Goal: Complete application form

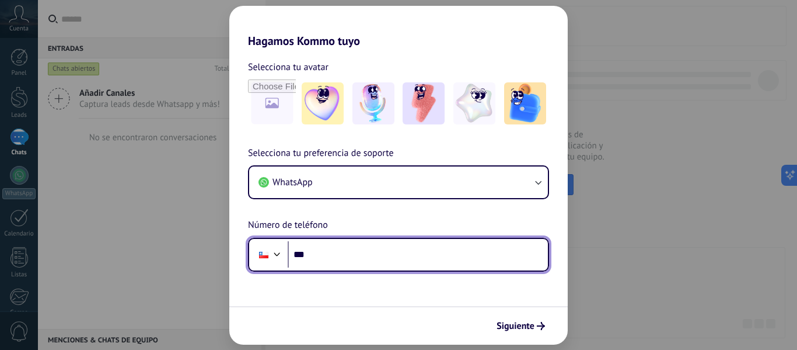
click at [329, 257] on input "***" at bounding box center [418, 254] width 260 height 27
type input "**********"
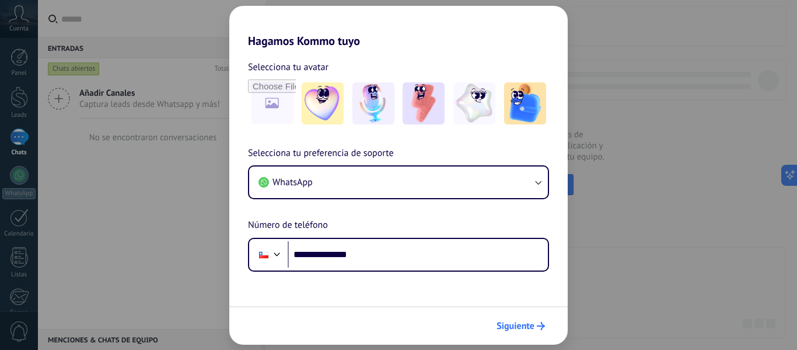
click at [504, 325] on span "Siguiente" at bounding box center [516, 326] width 38 height 8
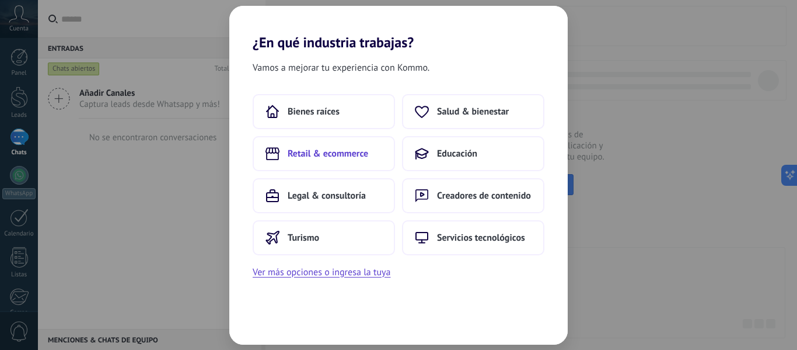
click at [341, 149] on span "Retail & ecommerce" at bounding box center [328, 154] width 81 height 12
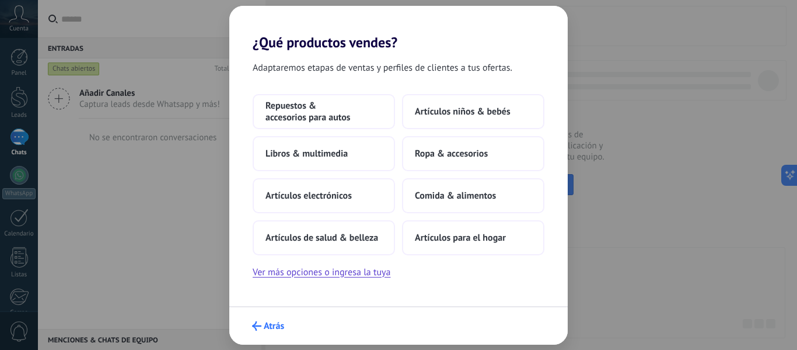
click at [261, 323] on icon "submit" at bounding box center [256, 325] width 9 height 9
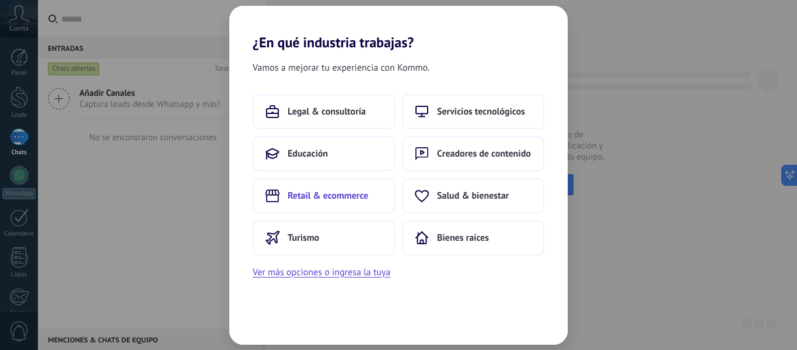
click at [323, 201] on button "Retail & ecommerce" at bounding box center [324, 195] width 142 height 35
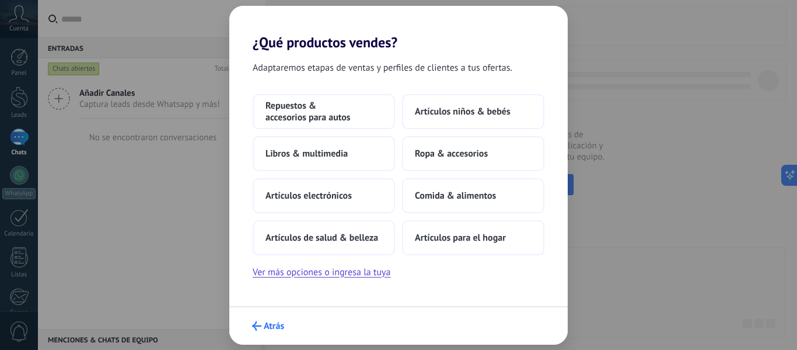
click at [253, 319] on button "Atrás" at bounding box center [268, 326] width 43 height 20
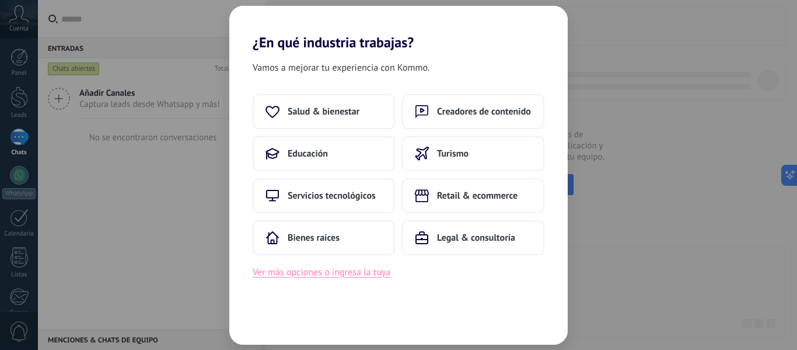
click at [348, 276] on button "Ver más opciones o ingresa la tuya" at bounding box center [322, 271] width 138 height 15
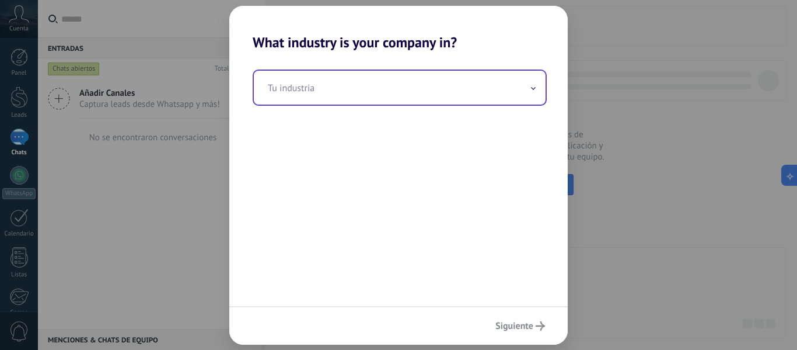
click at [532, 88] on icon at bounding box center [534, 88] width 4 height 2
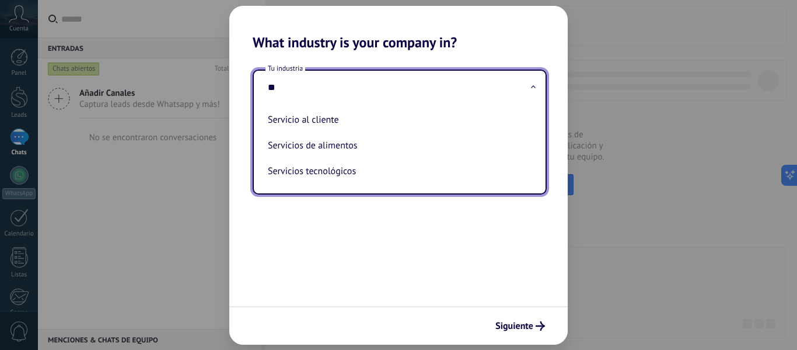
type input "*"
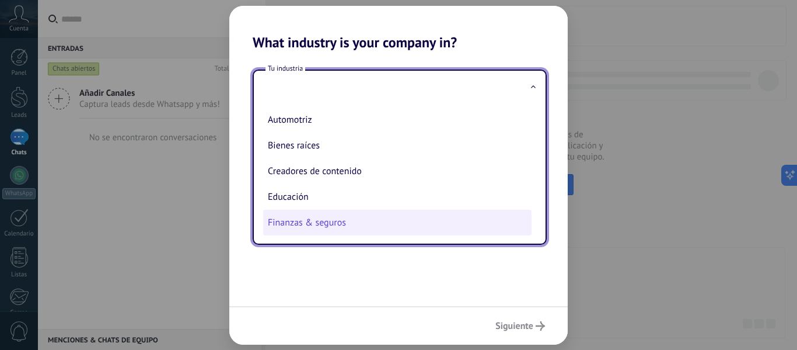
click at [300, 222] on li "Finanzas & seguros" at bounding box center [397, 223] width 268 height 26
type input "**********"
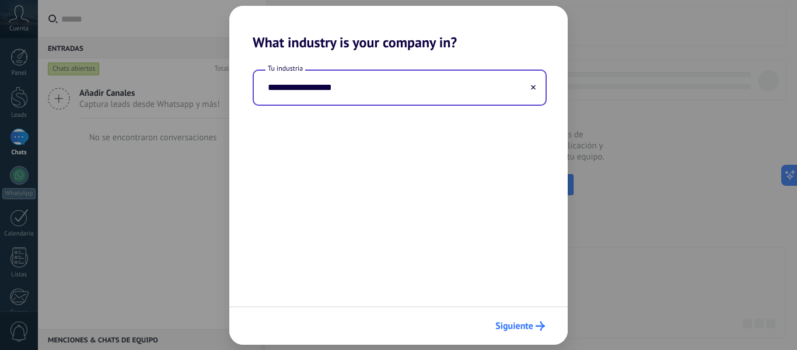
click at [524, 326] on span "Siguiente" at bounding box center [515, 326] width 38 height 8
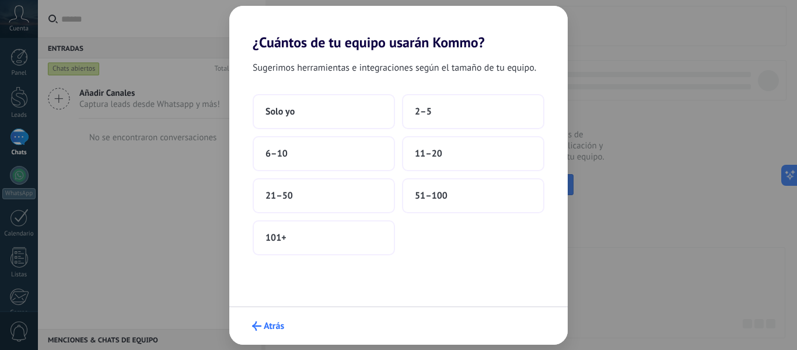
click at [264, 323] on span "Atrás" at bounding box center [274, 326] width 20 height 8
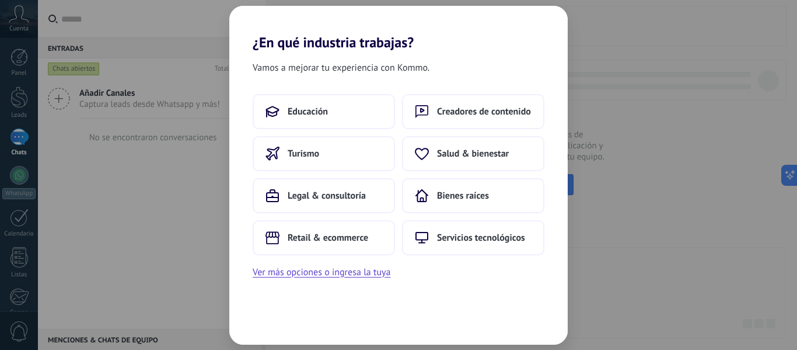
click at [650, 269] on div "¿En qué industria trabajas? Vamos a mejorar tu experiencia con Kommo. Educación…" at bounding box center [398, 175] width 797 height 350
click at [597, 280] on div "¿En qué industria trabajas? Vamos a mejorar tu experiencia con Kommo. Educación…" at bounding box center [398, 175] width 797 height 350
drag, startPoint x: 598, startPoint y: 284, endPoint x: 452, endPoint y: 318, distance: 149.8
click at [598, 284] on div "¿En qué industria trabajas? Vamos a mejorar tu experiencia con Kommo. Educación…" at bounding box center [398, 175] width 797 height 350
click at [188, 254] on div "¿En qué industria trabajas? Vamos a mejorar tu experiencia con Kommo. Educación…" at bounding box center [398, 175] width 797 height 350
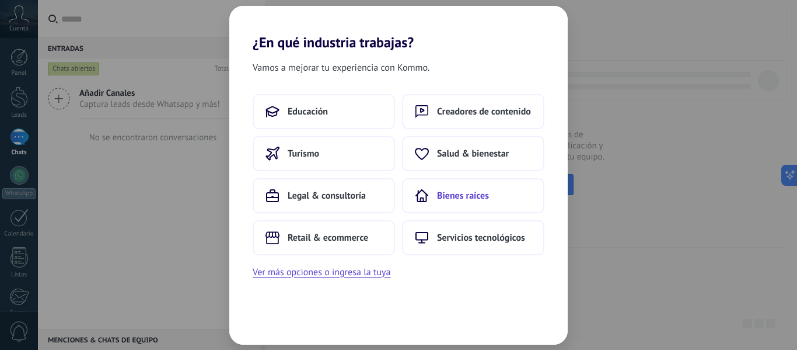
click at [498, 193] on button "Bienes raíces" at bounding box center [473, 195] width 142 height 35
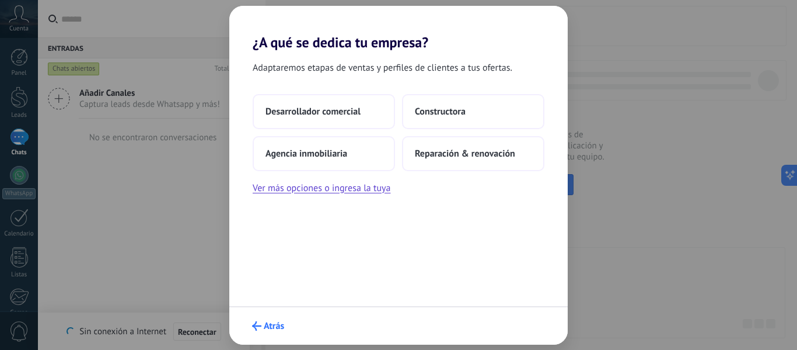
click at [277, 322] on span "Atrás" at bounding box center [274, 326] width 20 height 8
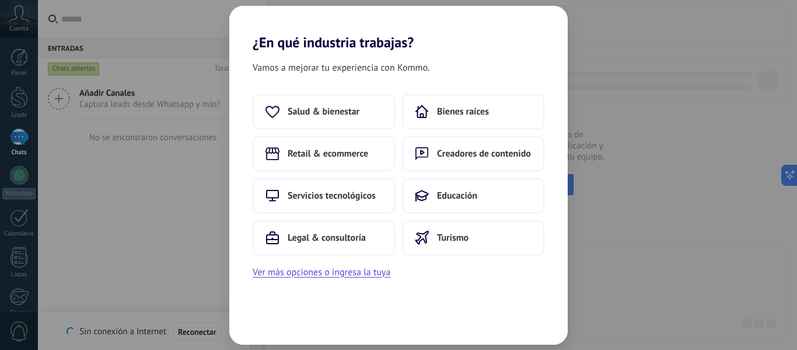
click at [401, 316] on div "Vamos a mejorar tu experiencia con Kommo. Salud & bienestar Bienes raíces Retai…" at bounding box center [398, 198] width 339 height 294
click at [96, 238] on div "¿En qué industria trabajas? Vamos a mejorar tu experiencia con Kommo. Salud & b…" at bounding box center [398, 175] width 797 height 350
